Goal: Task Accomplishment & Management: Manage account settings

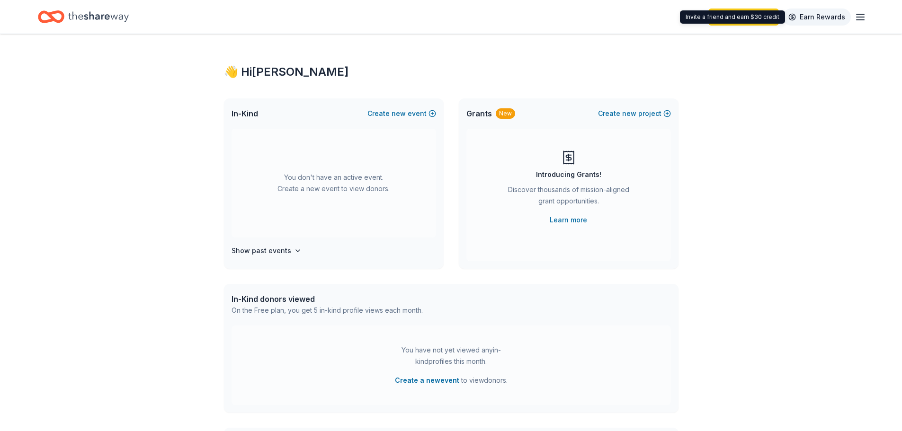
click at [836, 17] on link "Earn Rewards" at bounding box center [816, 17] width 68 height 17
click at [862, 16] on icon "button" at bounding box center [859, 16] width 11 height 11
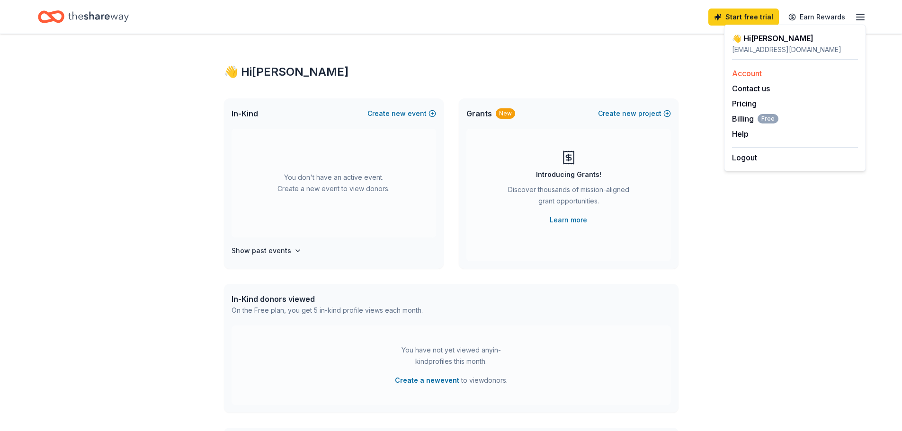
click at [749, 71] on link "Account" at bounding box center [747, 73] width 30 height 9
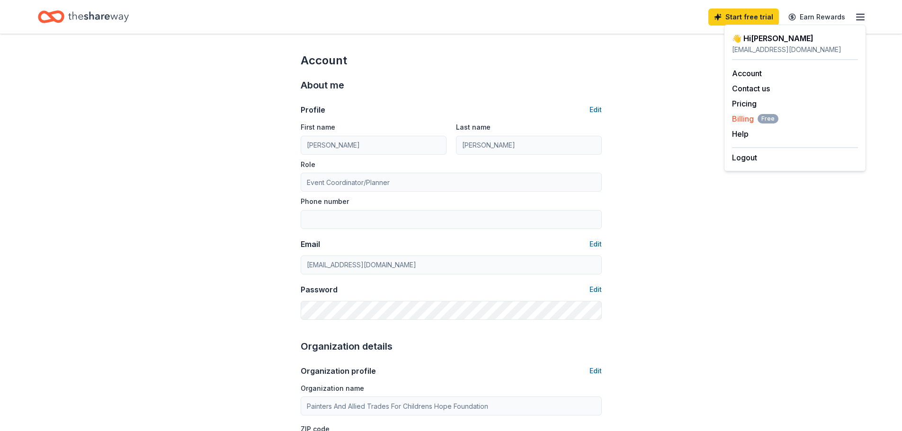
click at [737, 117] on span "Billing Free" at bounding box center [755, 118] width 46 height 11
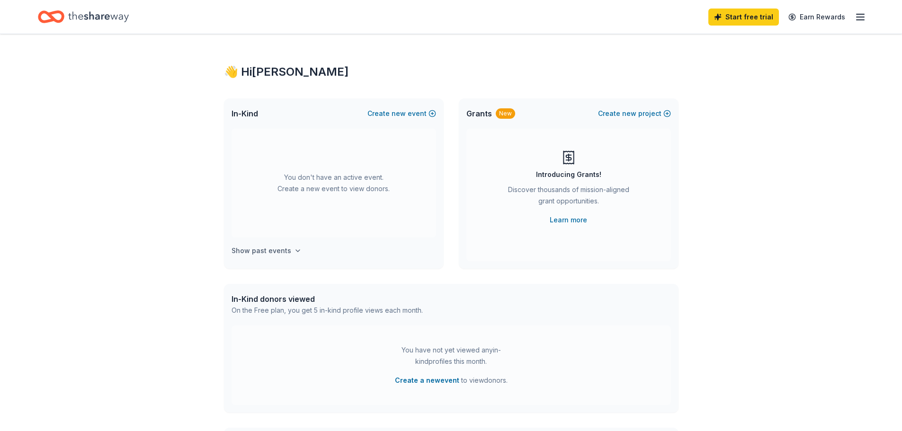
click at [282, 249] on h4 "Show past events" at bounding box center [261, 250] width 60 height 11
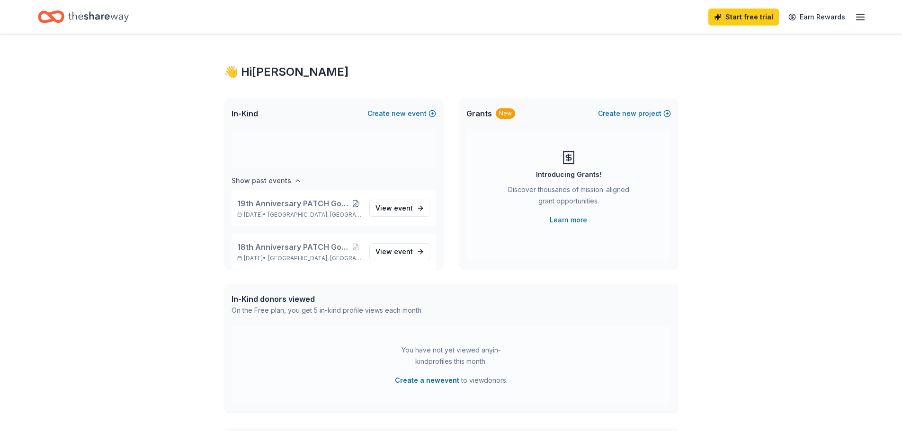
scroll to position [79, 0]
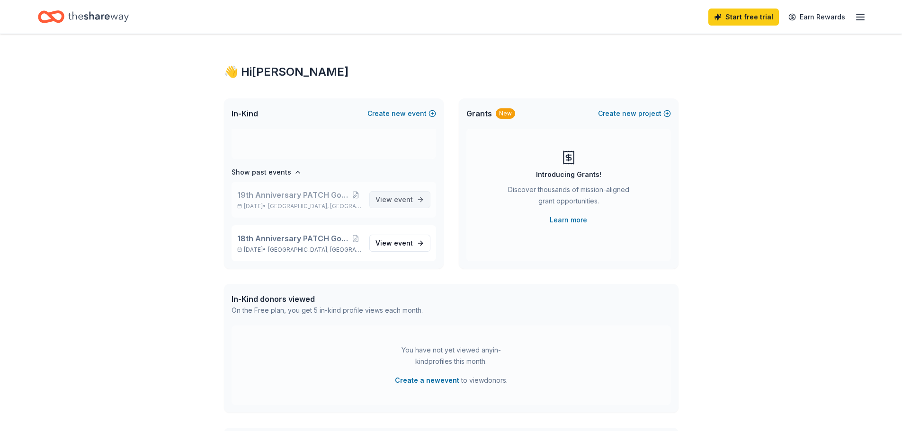
click at [394, 199] on span "event" at bounding box center [403, 199] width 19 height 8
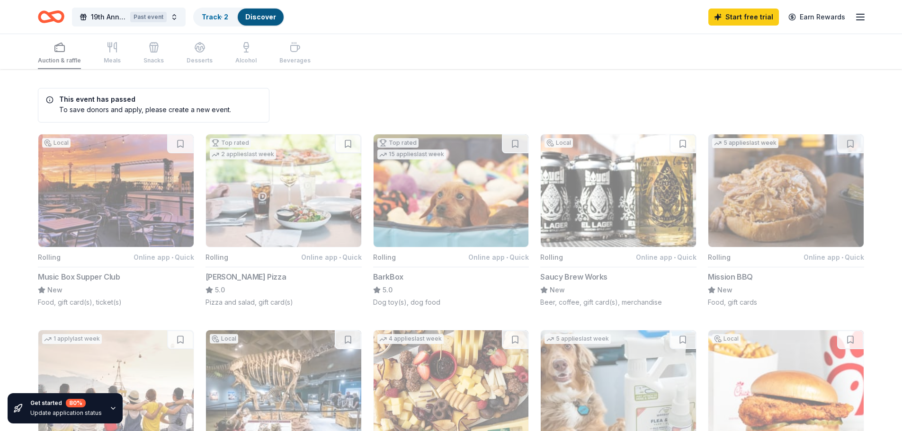
click at [261, 16] on link "Discover" at bounding box center [260, 17] width 31 height 8
click at [166, 17] on div "Past event" at bounding box center [148, 17] width 36 height 10
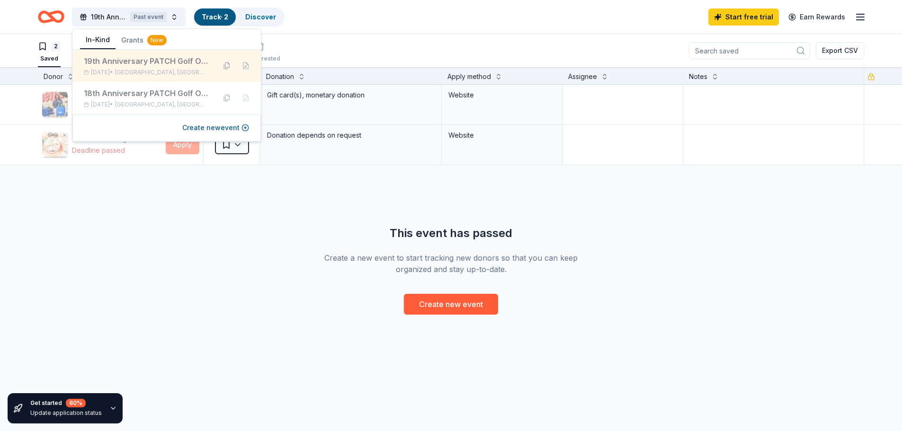
drag, startPoint x: 241, startPoint y: 66, endPoint x: 231, endPoint y: 67, distance: 10.0
click at [233, 67] on div at bounding box center [236, 65] width 34 height 15
click at [247, 66] on button at bounding box center [245, 65] width 15 height 15
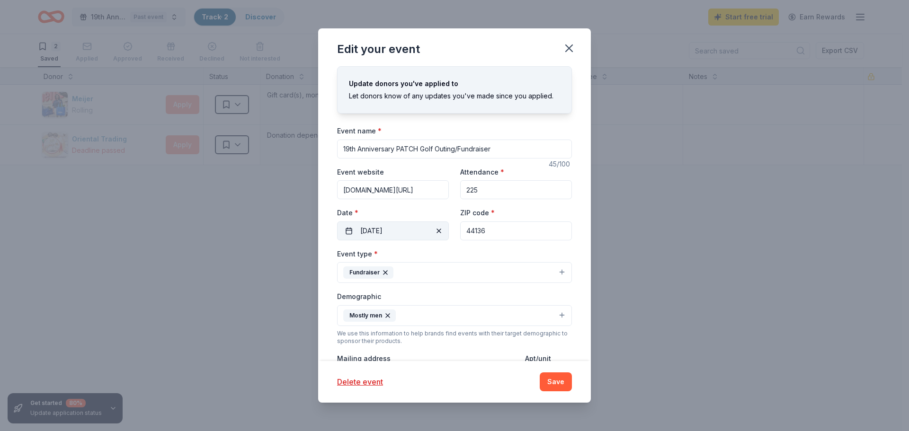
click at [380, 231] on button "[DATE]" at bounding box center [393, 231] width 112 height 19
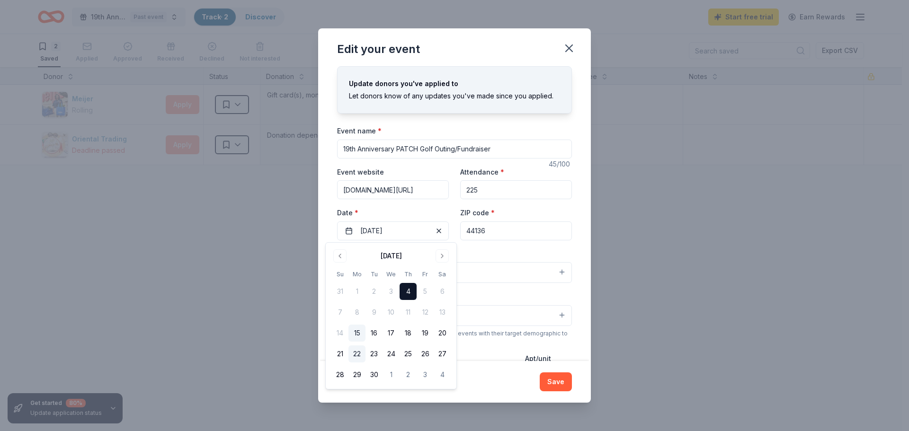
click at [358, 354] on button "22" at bounding box center [356, 354] width 17 height 17
click at [551, 384] on button "Save" at bounding box center [556, 382] width 32 height 19
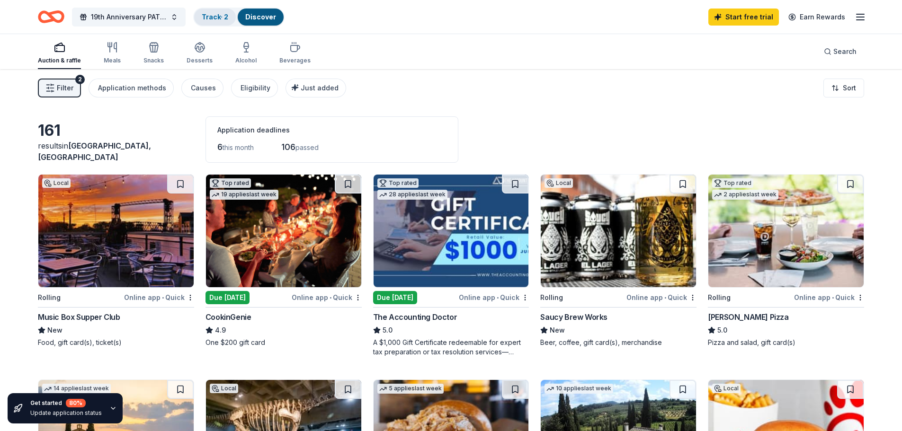
click at [222, 15] on link "Track · 2" at bounding box center [215, 17] width 27 height 8
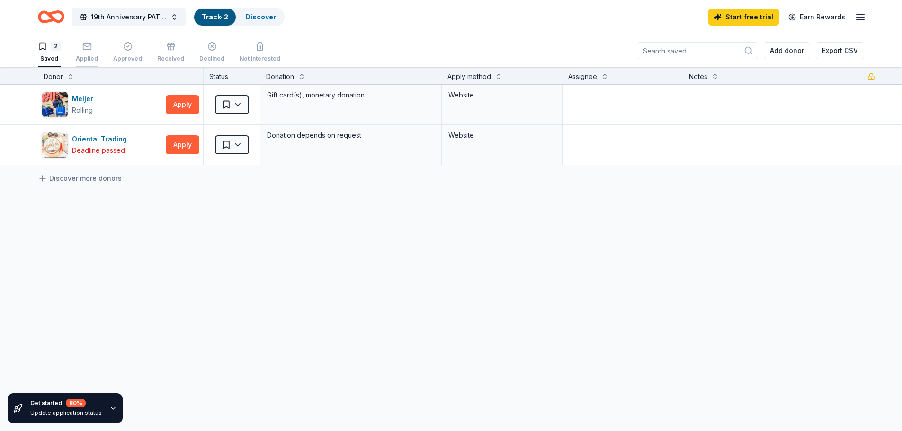
click at [89, 58] on div "Applied" at bounding box center [87, 59] width 22 height 8
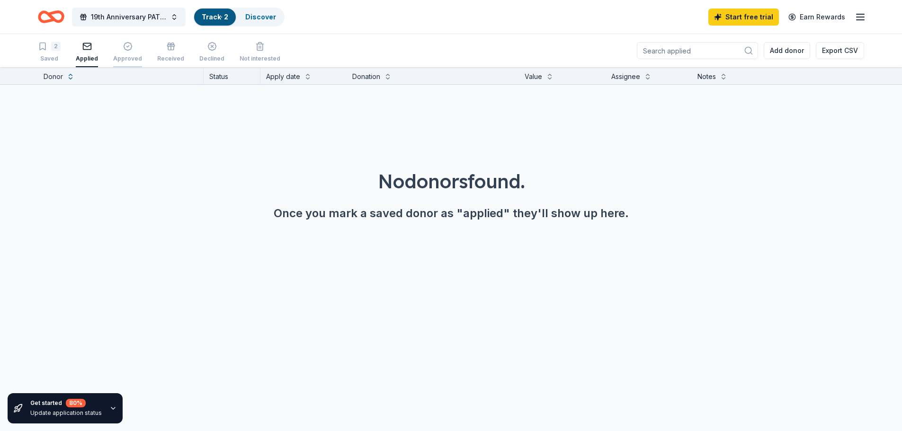
click at [124, 59] on div "Approved" at bounding box center [127, 59] width 29 height 8
click at [169, 59] on div "Received" at bounding box center [170, 59] width 27 height 8
drag, startPoint x: 212, startPoint y: 59, endPoint x: 221, endPoint y: 59, distance: 9.5
click at [213, 59] on div "Declined" at bounding box center [211, 59] width 25 height 8
click at [259, 58] on div "Not interested" at bounding box center [260, 59] width 41 height 8
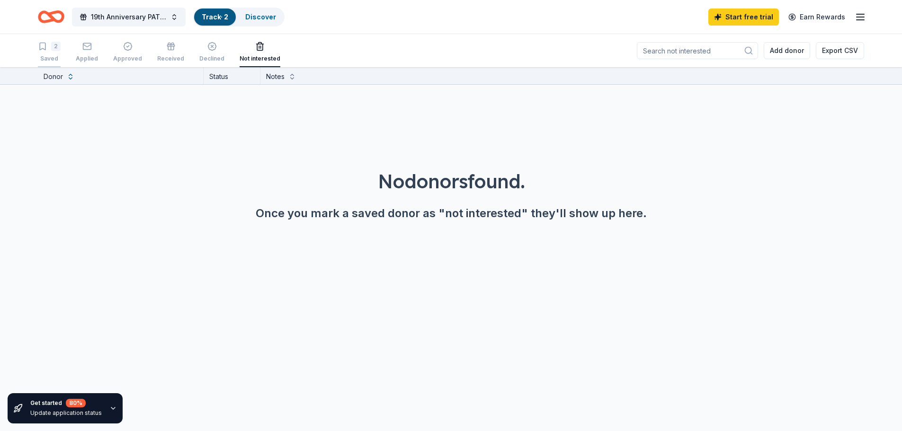
drag, startPoint x: 47, startPoint y: 52, endPoint x: 53, endPoint y: 53, distance: 5.3
click at [48, 52] on div "2 Saved" at bounding box center [49, 52] width 23 height 21
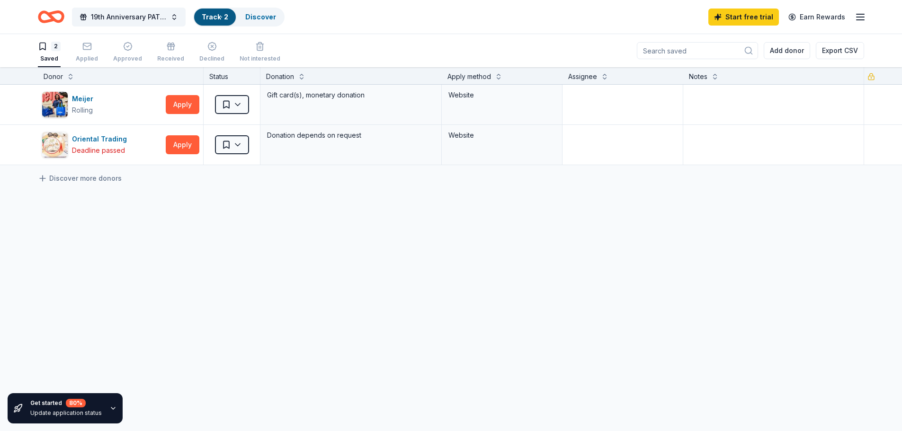
click at [210, 221] on div "Meijer Rolling Apply Saved Gift card(s), monetary donation Website Oriental Tra…" at bounding box center [451, 214] width 902 height 258
click at [80, 56] on div "Applied" at bounding box center [87, 59] width 22 height 8
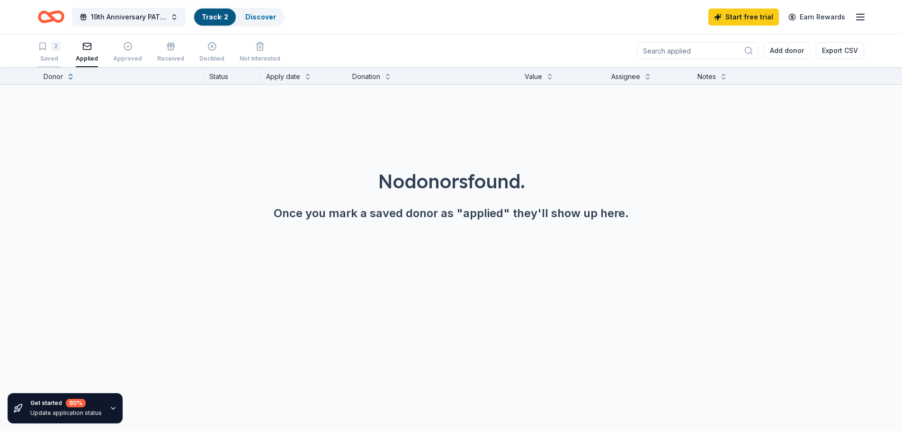
click at [54, 58] on div "Saved" at bounding box center [49, 59] width 23 height 8
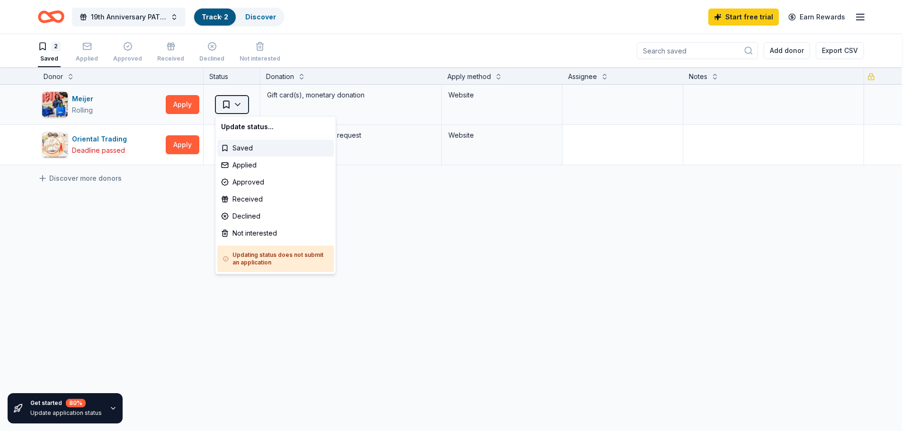
click at [238, 102] on html "19th Anniversary PATCH Golf Outing/Fundraiser Track · 2 Discover Start free tri…" at bounding box center [454, 215] width 909 height 431
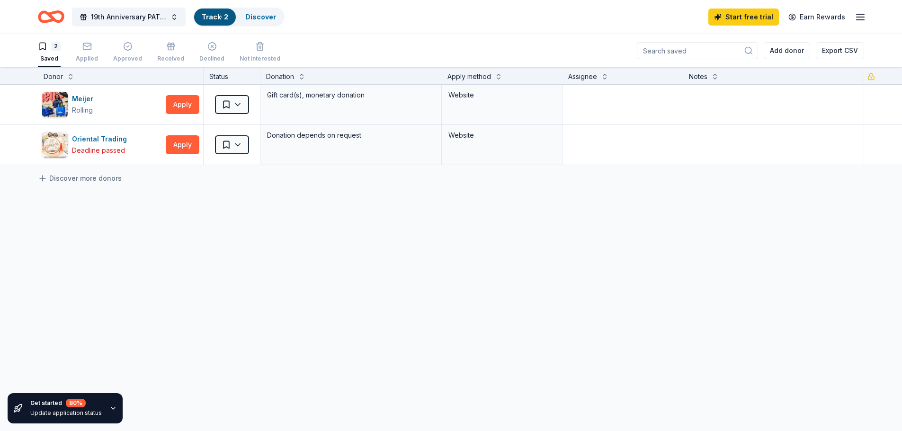
click at [804, 41] on div "Add donor Export CSV" at bounding box center [750, 50] width 227 height 33
drag, startPoint x: 597, startPoint y: 116, endPoint x: 858, endPoint y: 120, distance: 260.4
click at [764, 120] on div "Meijer Rolling Apply Saved Gift card(s), monetary donation Website" at bounding box center [451, 105] width 902 height 40
click at [888, 116] on div "Meijer Rolling Apply Saved Gift card(s), monetary donation Website" at bounding box center [451, 105] width 902 height 40
drag, startPoint x: 70, startPoint y: 414, endPoint x: 108, endPoint y: 408, distance: 38.3
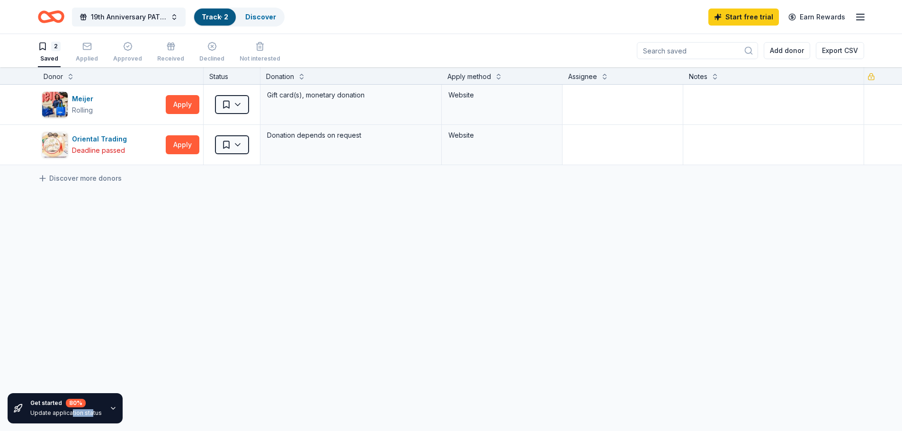
click at [91, 411] on div "Update application status" at bounding box center [65, 413] width 71 height 8
drag, startPoint x: 304, startPoint y: 329, endPoint x: 296, endPoint y: 270, distance: 59.7
click at [301, 319] on div "Meijer Rolling Apply Saved Gift card(s), monetary donation Website Oriental Tra…" at bounding box center [451, 214] width 902 height 258
click at [509, 97] on div "Website" at bounding box center [501, 94] width 107 height 11
click at [586, 101] on textarea at bounding box center [622, 105] width 118 height 38
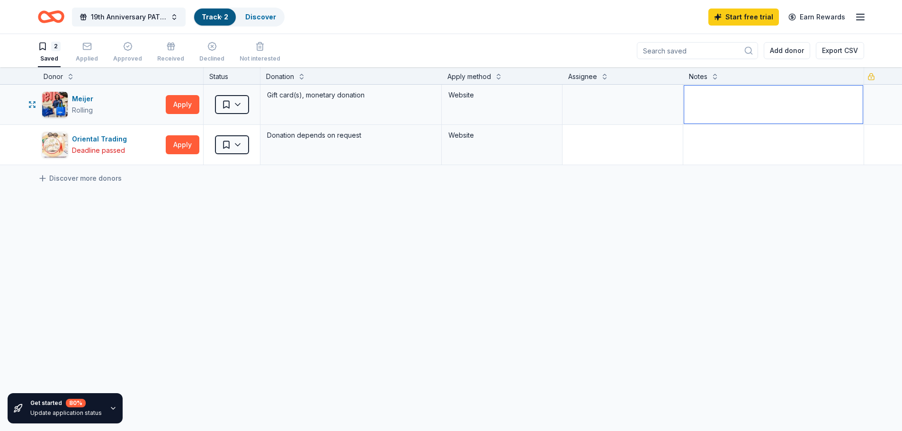
click at [730, 100] on textarea at bounding box center [773, 105] width 179 height 38
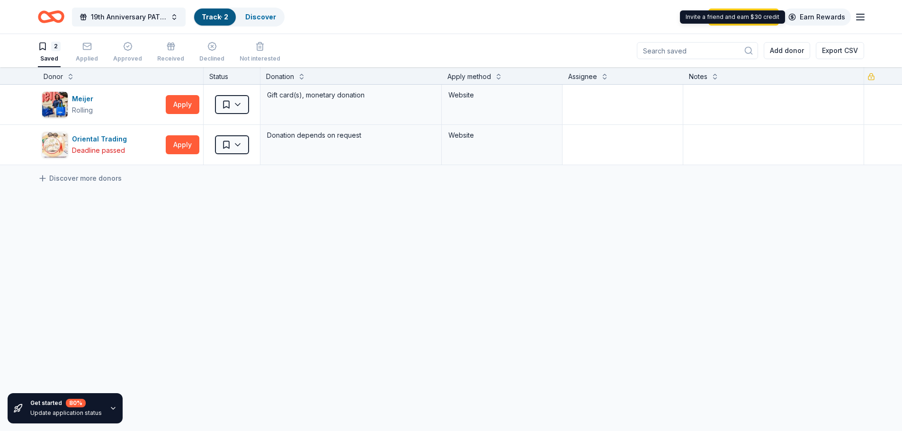
click at [828, 14] on link "Earn Rewards" at bounding box center [816, 17] width 68 height 17
click at [862, 15] on icon "button" at bounding box center [859, 16] width 11 height 11
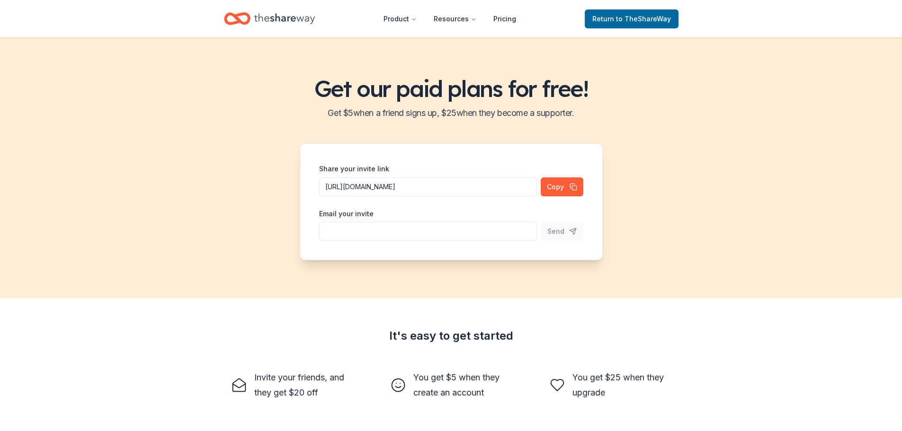
click at [667, 195] on div "Get our paid plans for free! Get $ 5 when a friend signs up, $ 25 when they bec…" at bounding box center [451, 167] width 902 height 261
